Goal: Navigation & Orientation: Find specific page/section

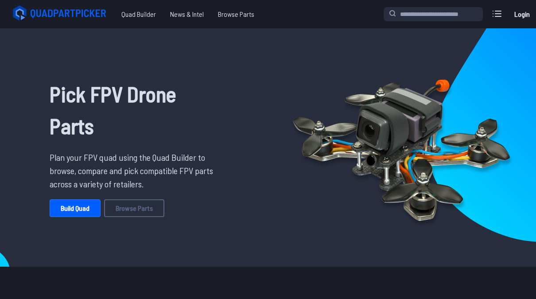
click at [81, 205] on link "Build Quad" at bounding box center [75, 208] width 51 height 18
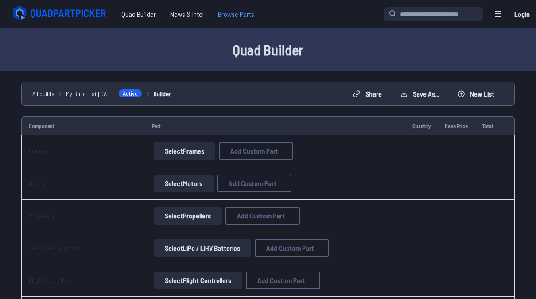
click at [234, 15] on span "Browse Parts" at bounding box center [236, 14] width 51 height 18
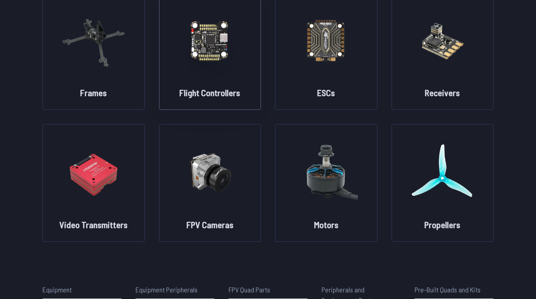
scroll to position [89, 0]
